Goal: Task Accomplishment & Management: Use online tool/utility

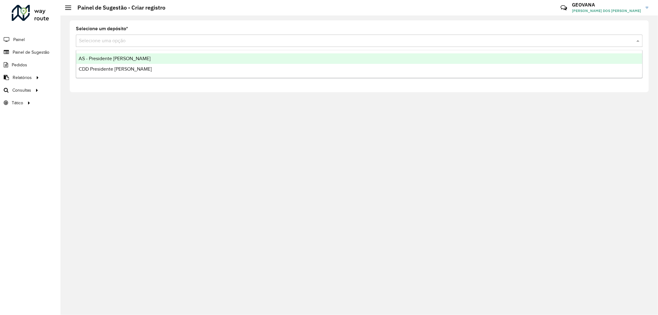
click at [107, 44] on div "Selecione uma opção" at bounding box center [359, 41] width 567 height 12
click at [39, 52] on span "Painel de Sugestão" at bounding box center [32, 52] width 39 height 6
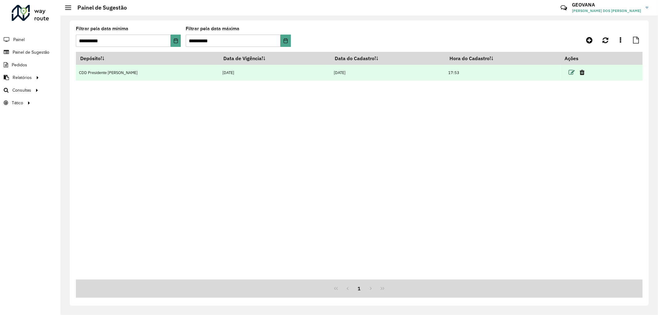
click at [569, 72] on icon at bounding box center [572, 72] width 6 height 6
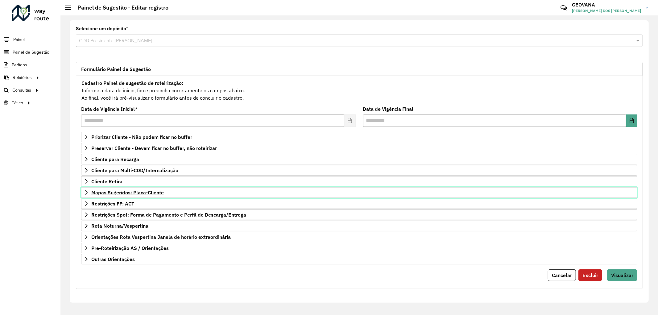
click at [139, 197] on link "Mapas Sugeridos: Placa-Cliente" at bounding box center [359, 192] width 556 height 10
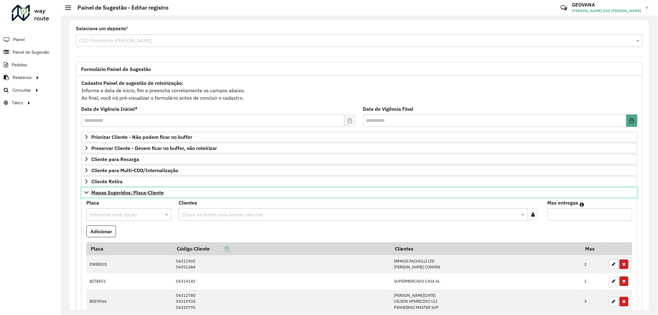
scroll to position [137, 0]
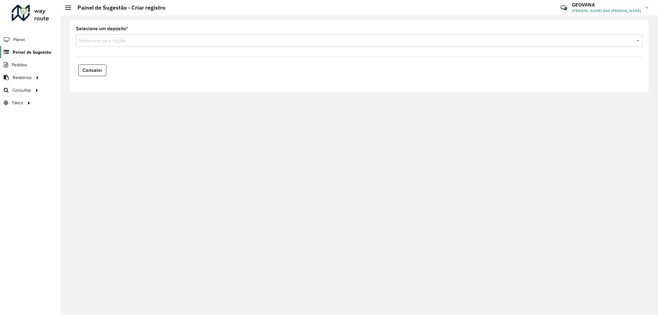
click at [47, 52] on span "Painel de Sugestão" at bounding box center [32, 52] width 39 height 6
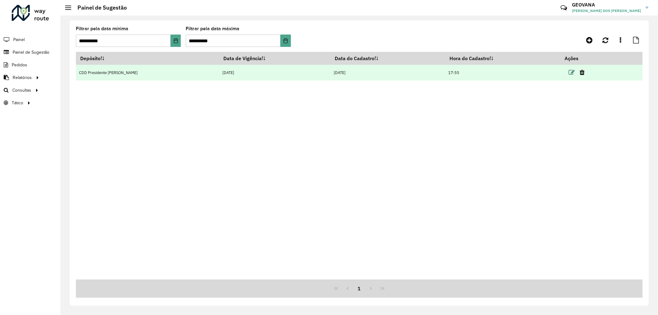
click at [569, 72] on icon at bounding box center [572, 72] width 6 height 6
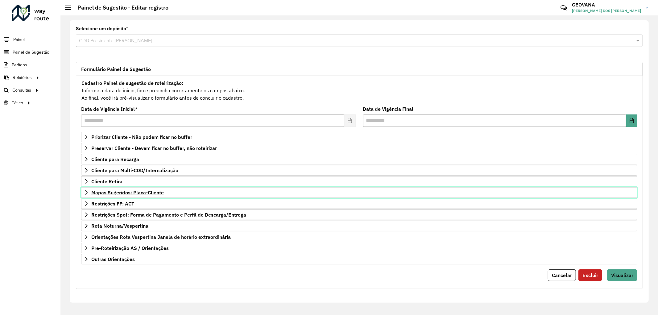
click at [140, 191] on span "Mapas Sugeridos: Placa-Cliente" at bounding box center [127, 192] width 73 height 5
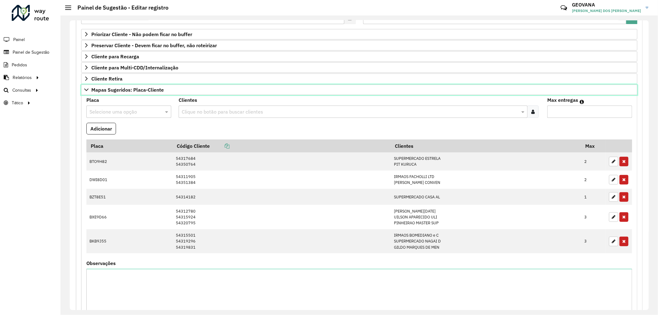
scroll to position [137, 0]
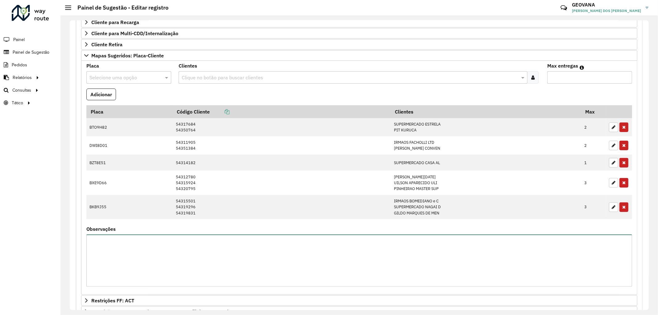
click at [211, 256] on textarea "Observações" at bounding box center [359, 261] width 546 height 52
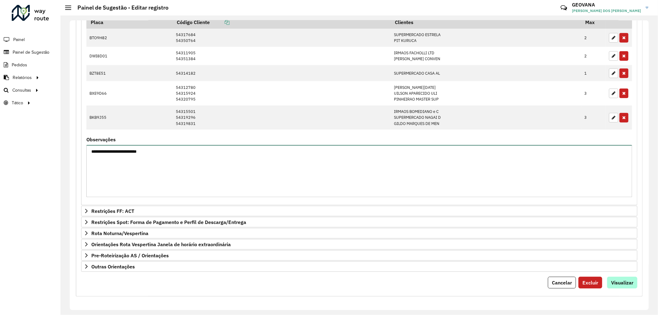
type textarea "**********"
click at [631, 281] on span "Visualizar" at bounding box center [622, 283] width 22 height 6
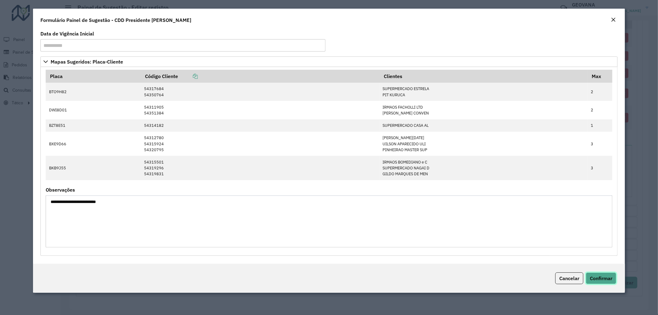
click at [607, 281] on span "Confirmar" at bounding box center [601, 278] width 23 height 6
